Goal: Task Accomplishment & Management: Manage account settings

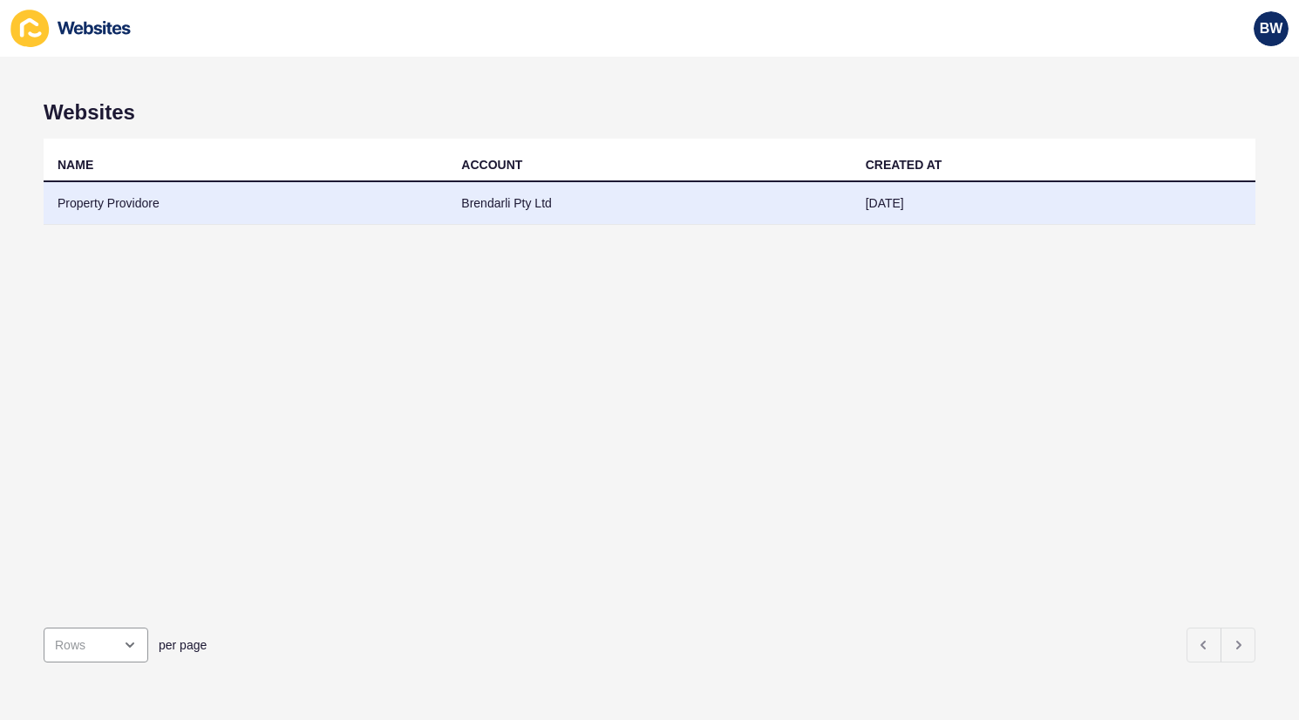
click at [476, 208] on td "Brendarli Pty Ltd" at bounding box center [649, 203] width 404 height 43
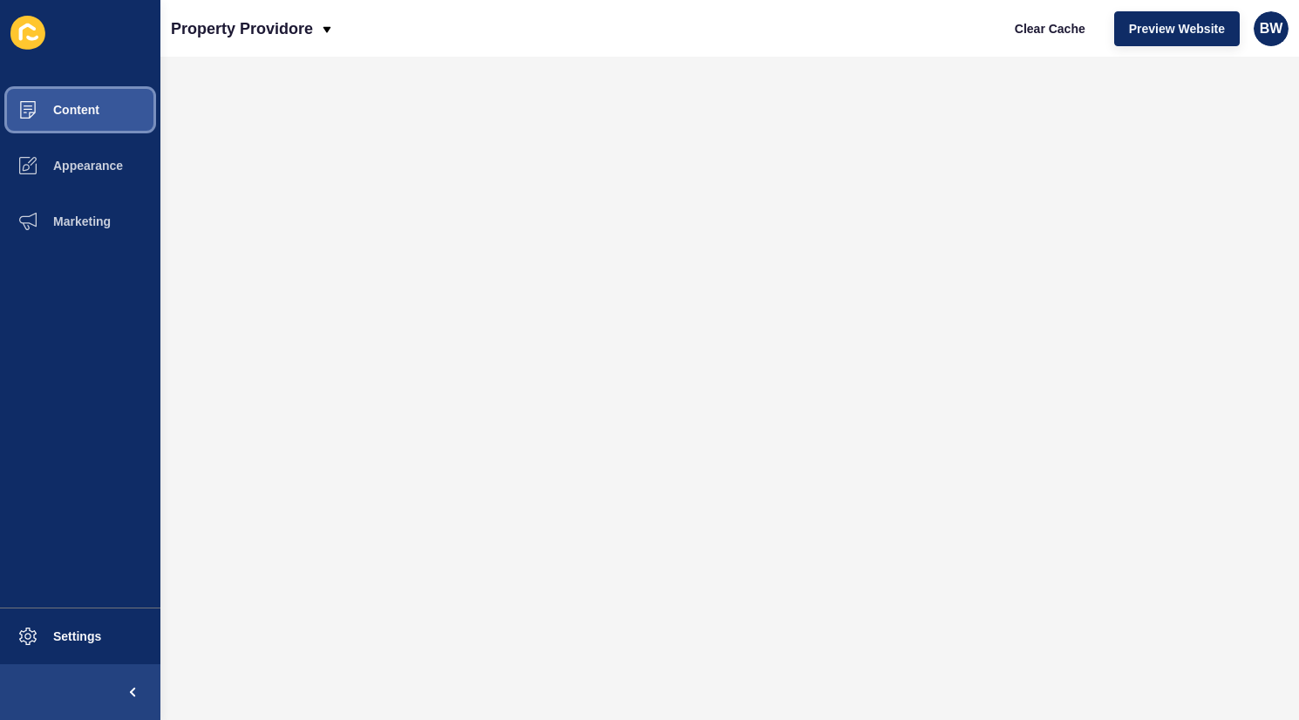
click at [77, 112] on span "Content" at bounding box center [48, 110] width 102 height 14
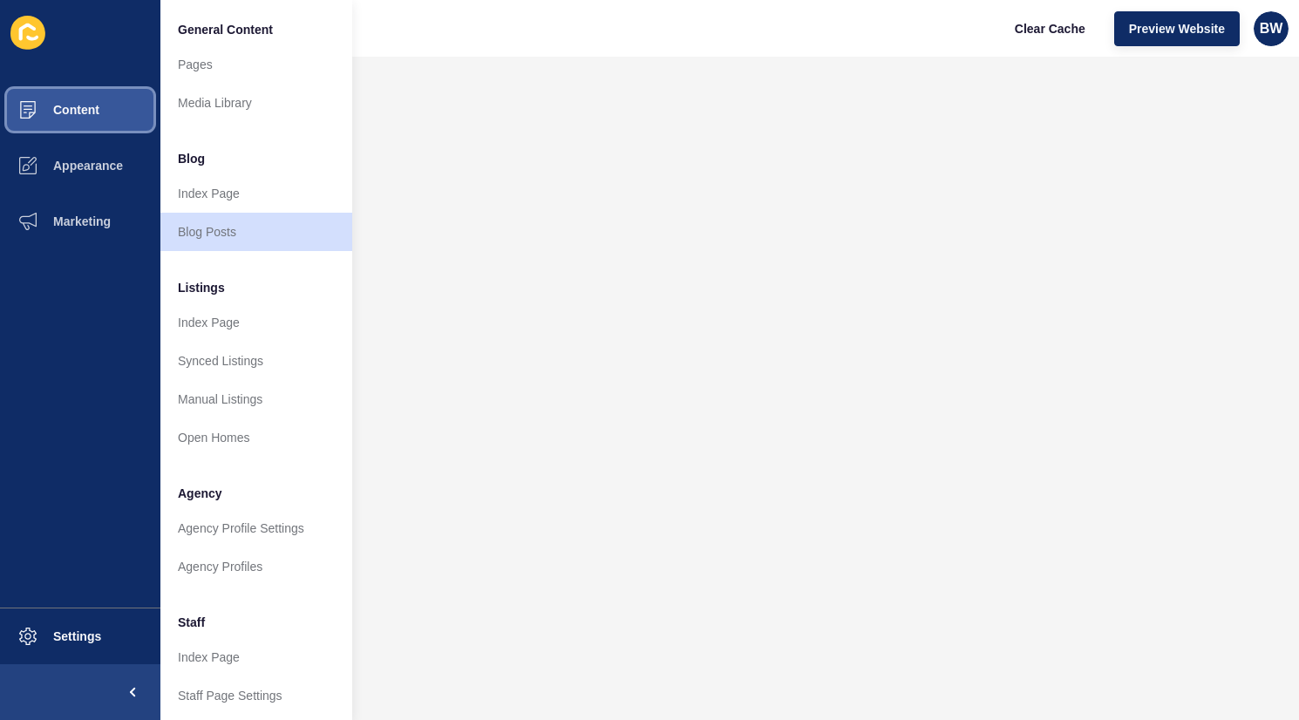
scroll to position [315, 0]
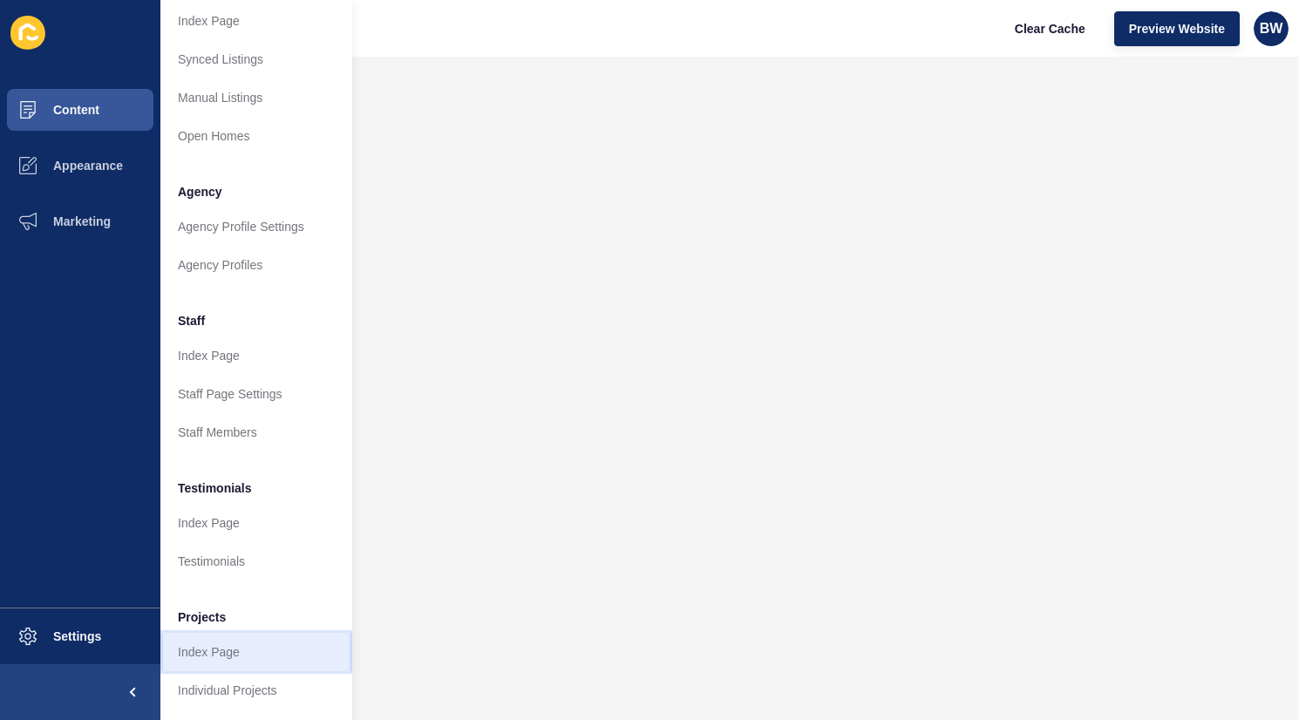
click at [232, 637] on link "Index Page" at bounding box center [256, 652] width 192 height 38
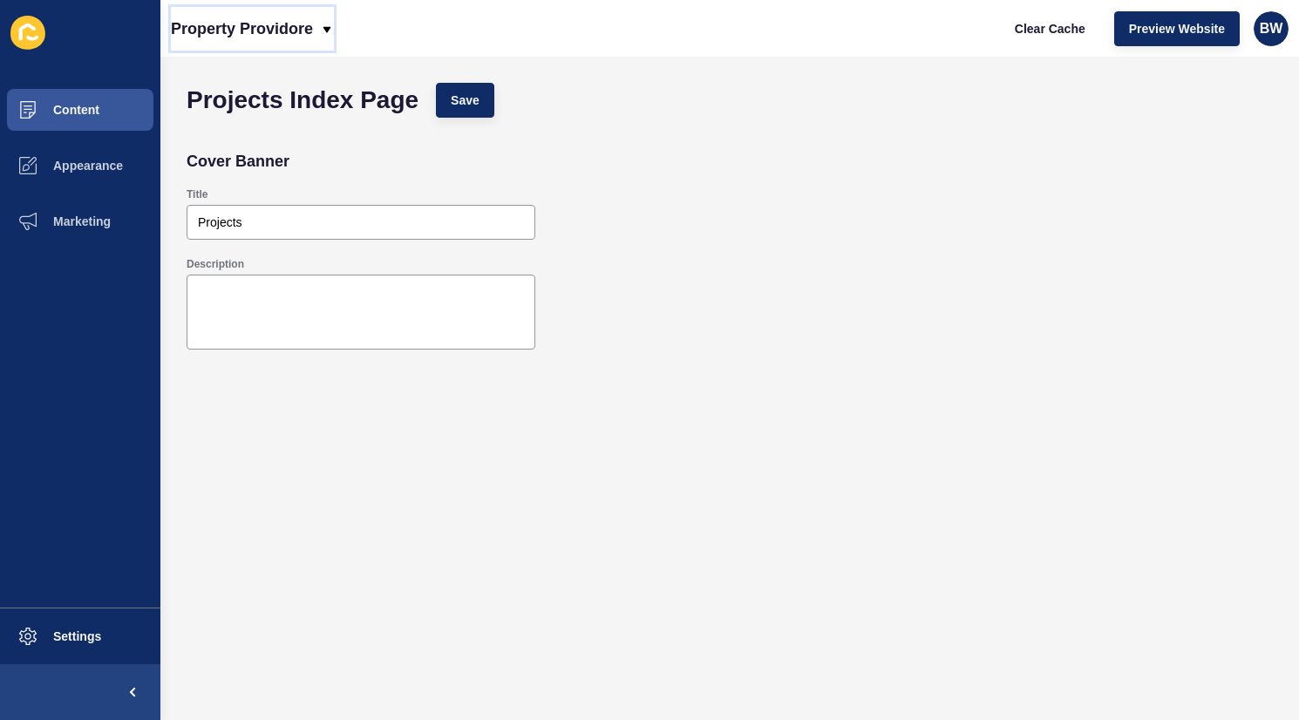
click at [323, 34] on icon at bounding box center [327, 30] width 14 height 14
click at [255, 76] on div "Back to website list" at bounding box center [247, 79] width 125 height 31
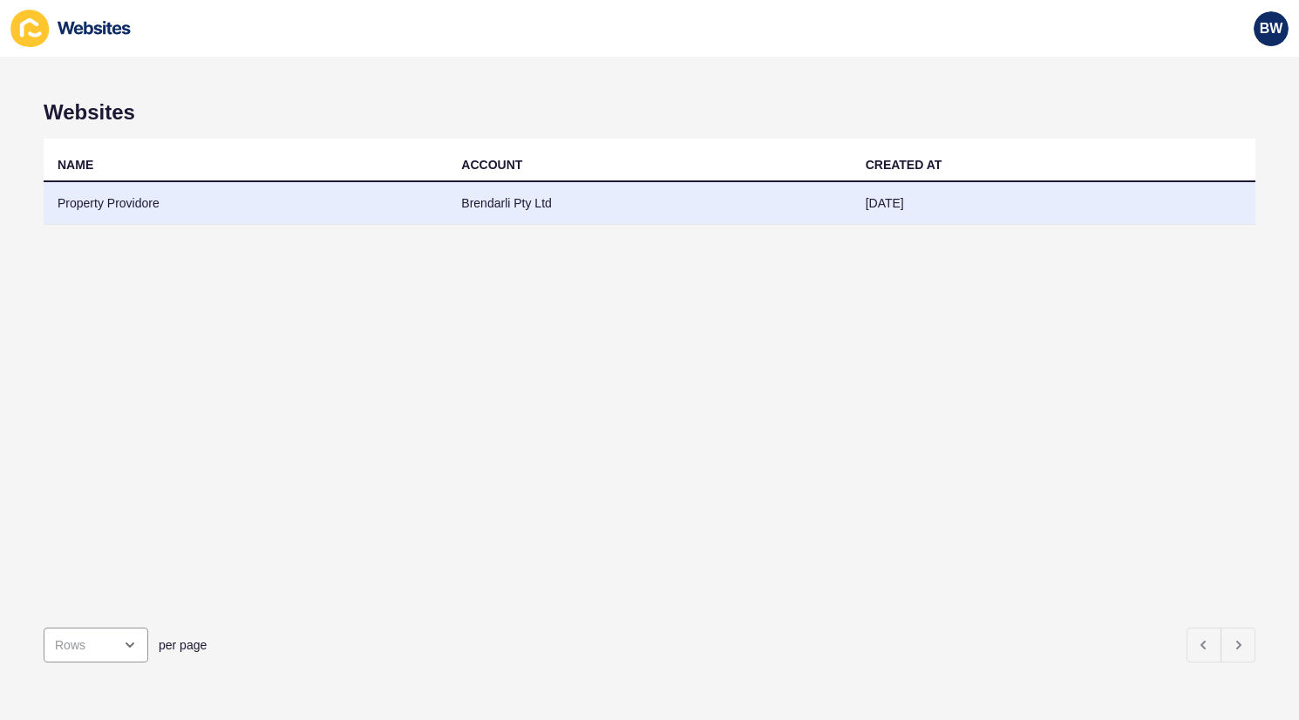
click at [523, 207] on td "Brendarli Pty Ltd" at bounding box center [649, 203] width 404 height 43
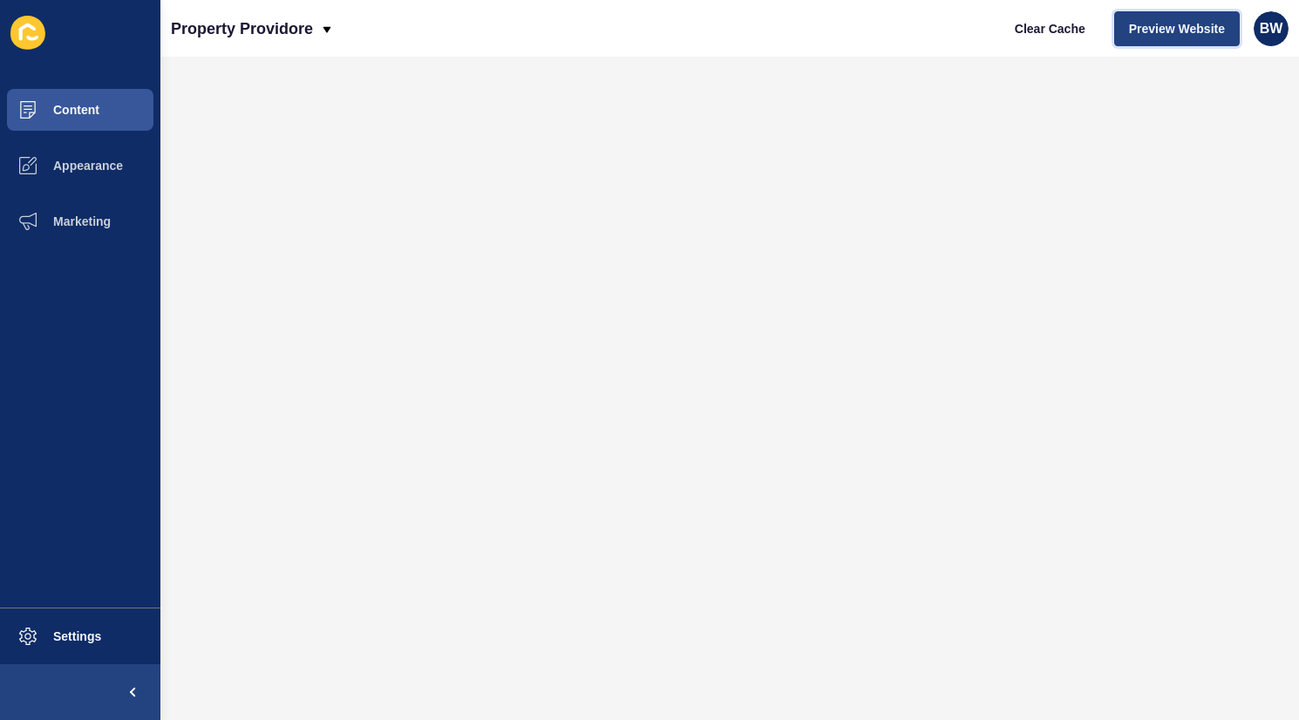
click at [1197, 31] on span "Preview Website" at bounding box center [1177, 28] width 96 height 17
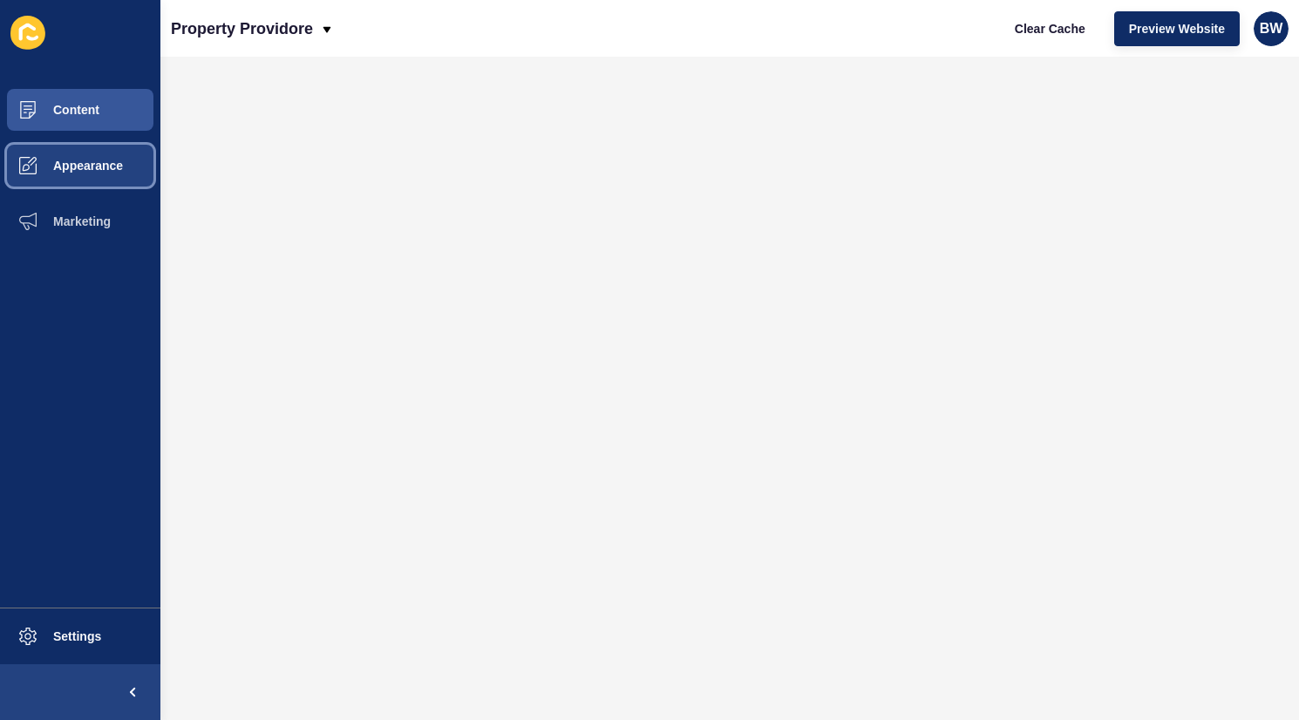
click at [89, 166] on span "Appearance" at bounding box center [60, 166] width 126 height 14
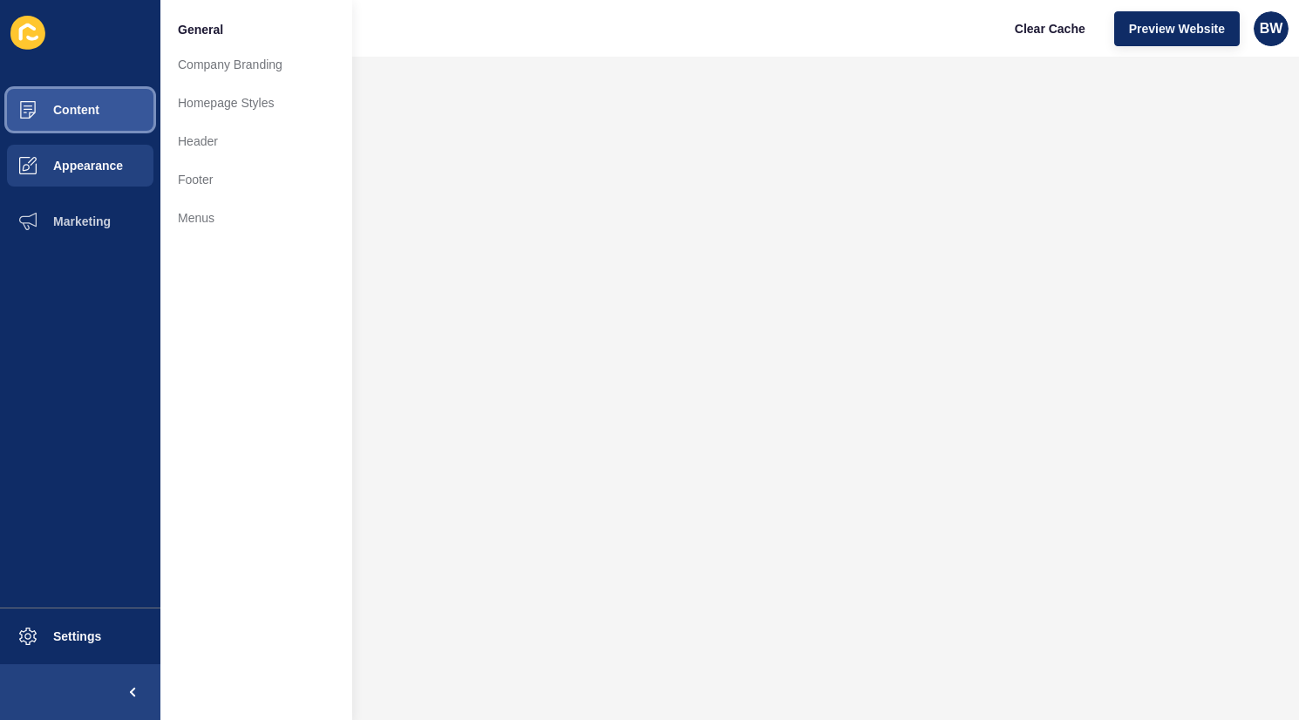
click at [112, 115] on button "Content" at bounding box center [80, 110] width 160 height 56
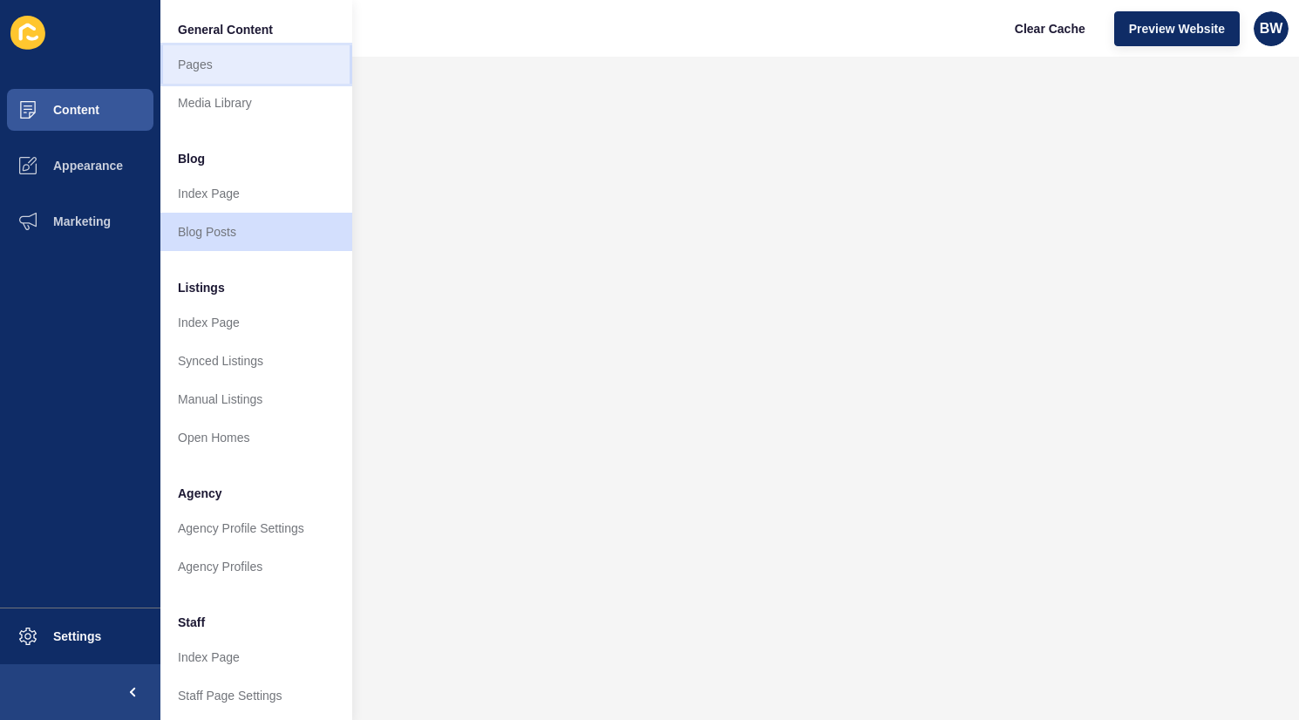
click at [204, 57] on link "Pages" at bounding box center [256, 64] width 192 height 38
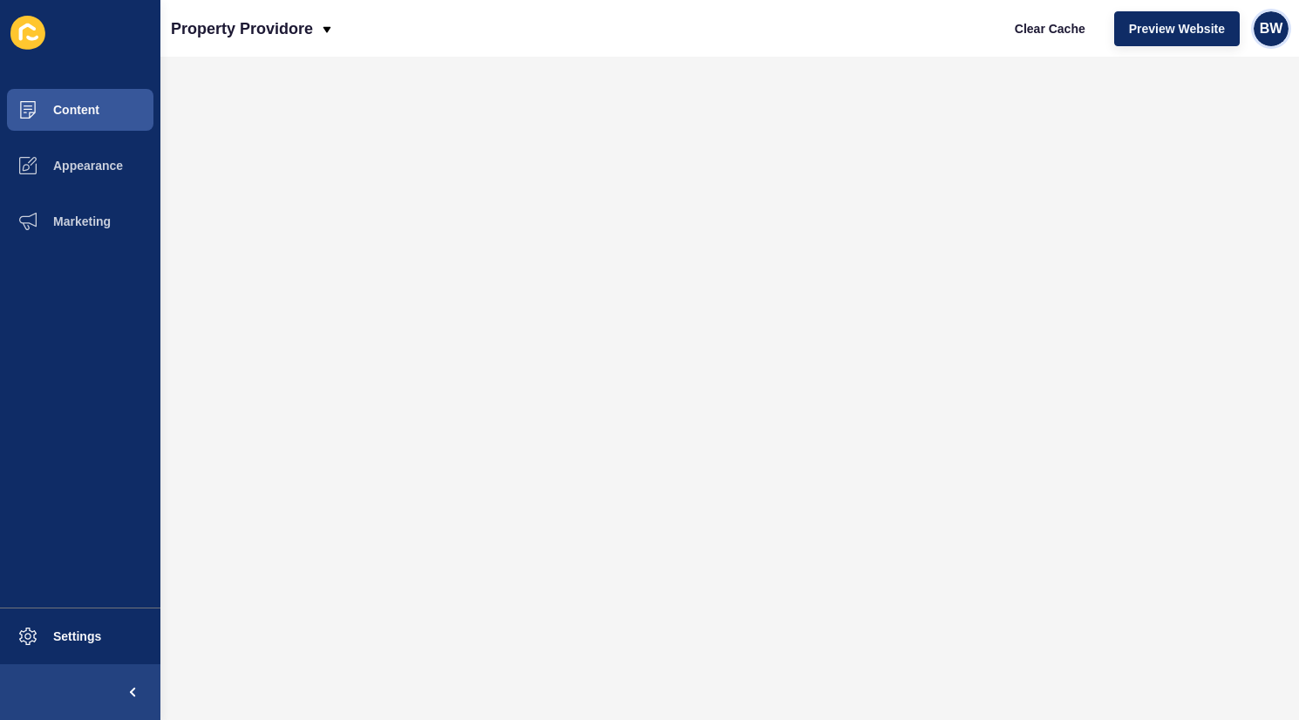
click at [1277, 35] on span "BW" at bounding box center [1272, 28] width 24 height 17
click at [1192, 148] on link "Logout" at bounding box center [1221, 145] width 128 height 38
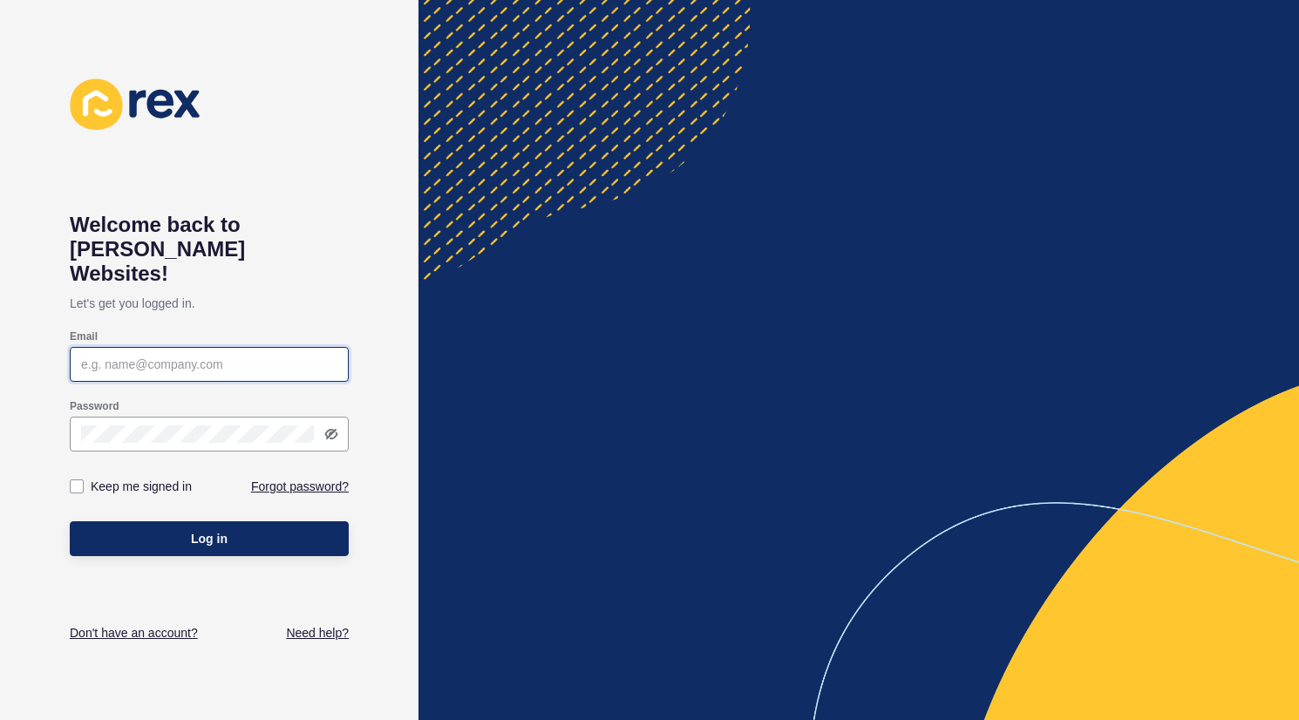
type input "[PERSON_NAME][EMAIL_ADDRESS][DOMAIN_NAME]"
